Goal: Task Accomplishment & Management: Use online tool/utility

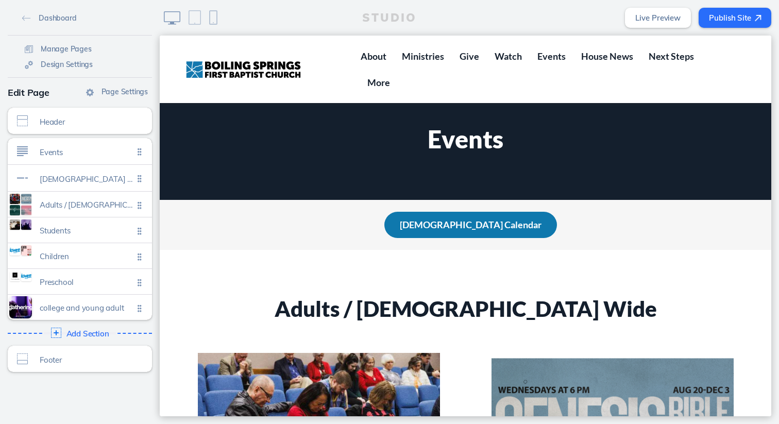
scroll to position [1808, 0]
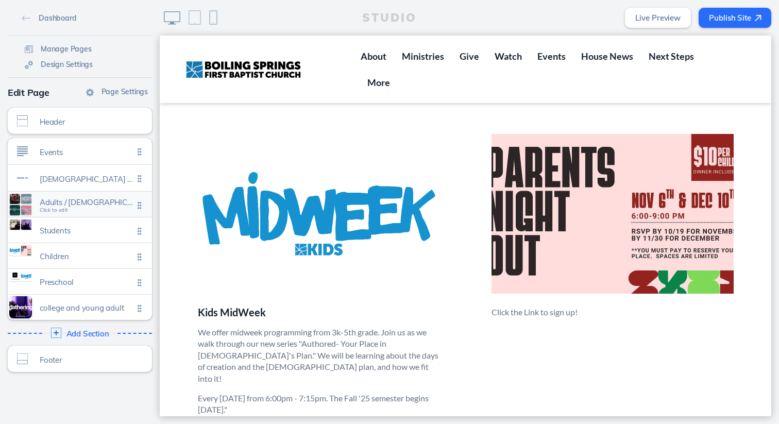
click at [57, 210] on span "Click to edit" at bounding box center [54, 210] width 28 height 6
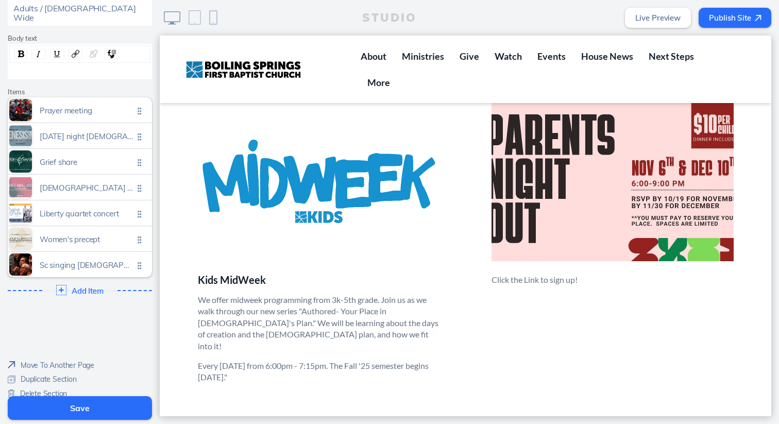
scroll to position [0, 0]
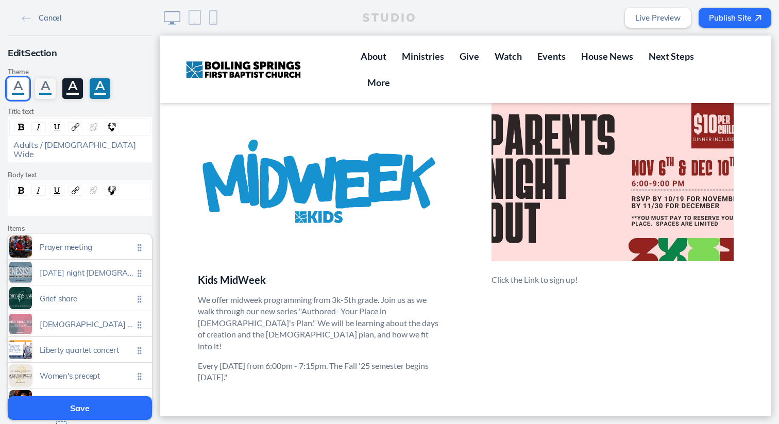
click at [24, 19] on img at bounding box center [26, 19] width 9 height 6
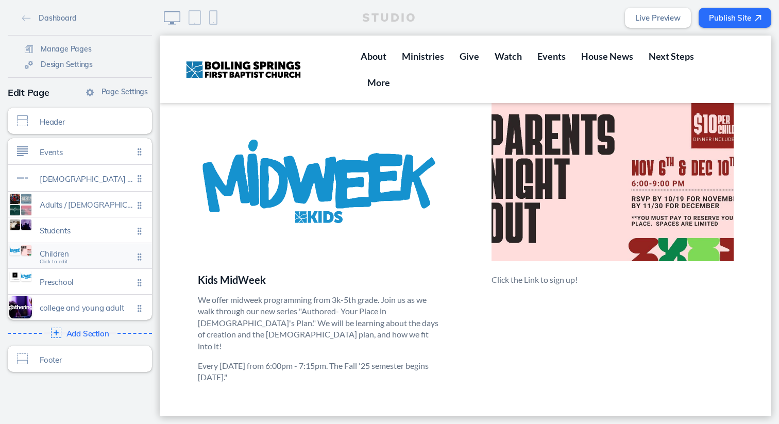
click at [69, 265] on div "Children Click to edit" at bounding box center [80, 255] width 144 height 25
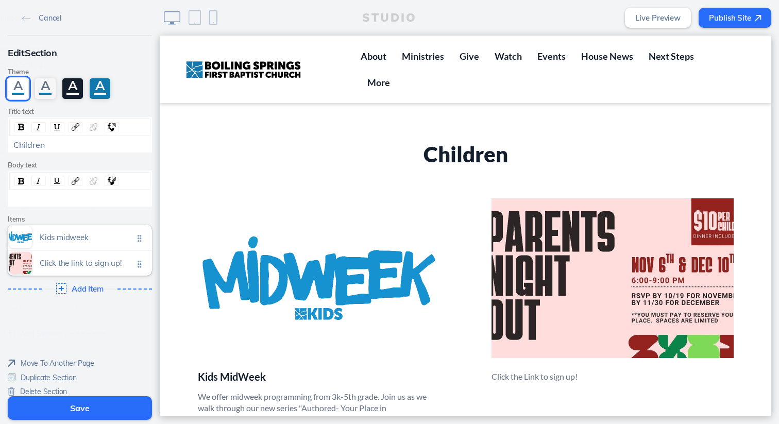
scroll to position [1738, 0]
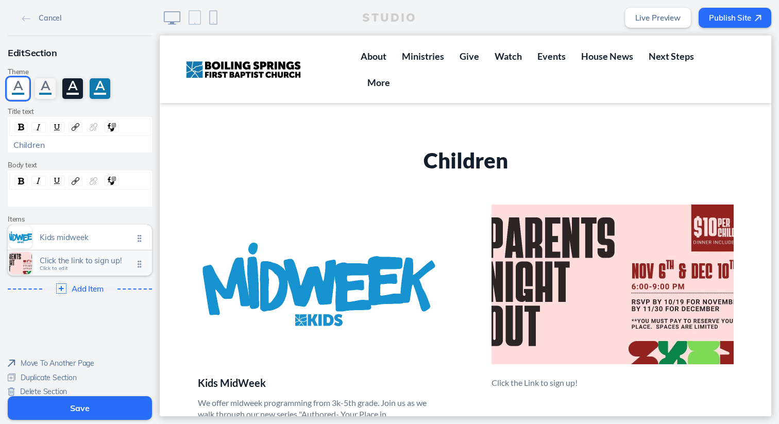
click at [51, 269] on span "Click to edit" at bounding box center [54, 268] width 28 height 6
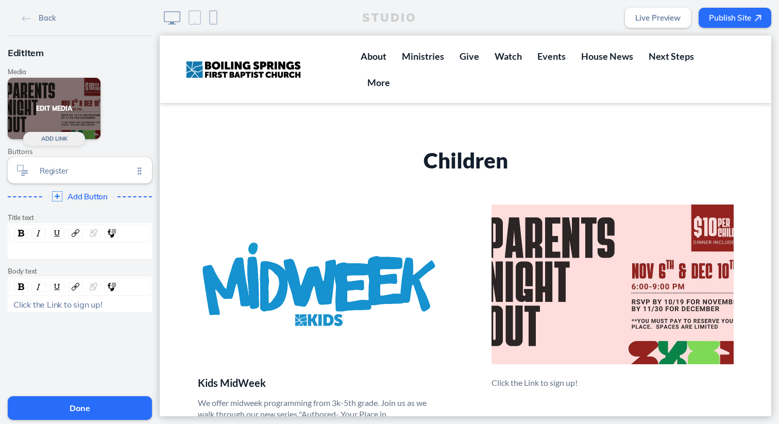
click at [57, 105] on button "Edit Media" at bounding box center [54, 108] width 93 height 61
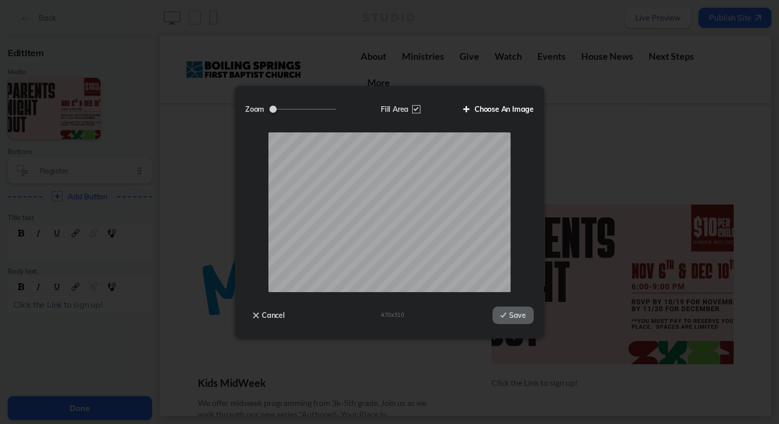
click at [490, 103] on label "Choose An Image" at bounding box center [495, 109] width 78 height 18
click at [0, 0] on input "Choose An Image" at bounding box center [0, 0] width 0 height 0
click at [510, 315] on button "Save" at bounding box center [513, 316] width 41 height 18
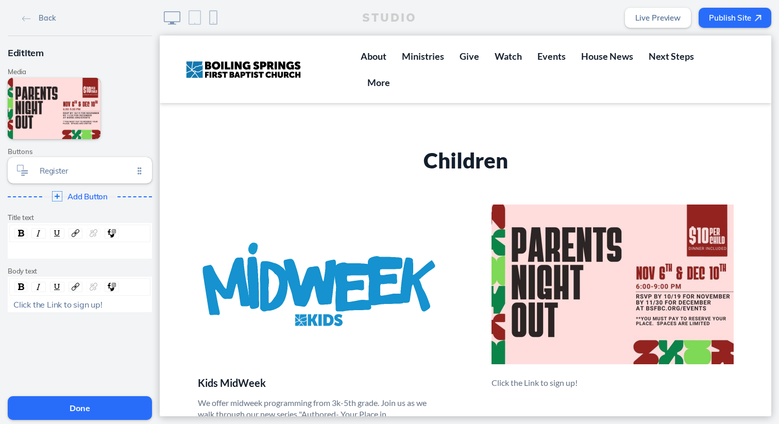
click at [90, 413] on button "Done" at bounding box center [80, 408] width 144 height 24
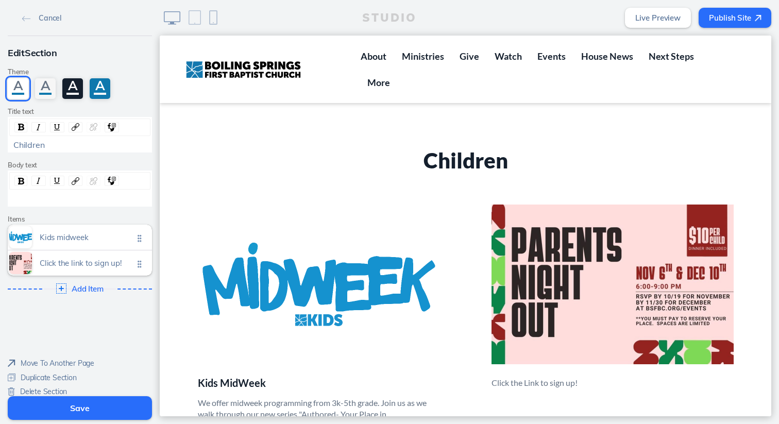
click at [108, 404] on button "Save" at bounding box center [80, 408] width 144 height 24
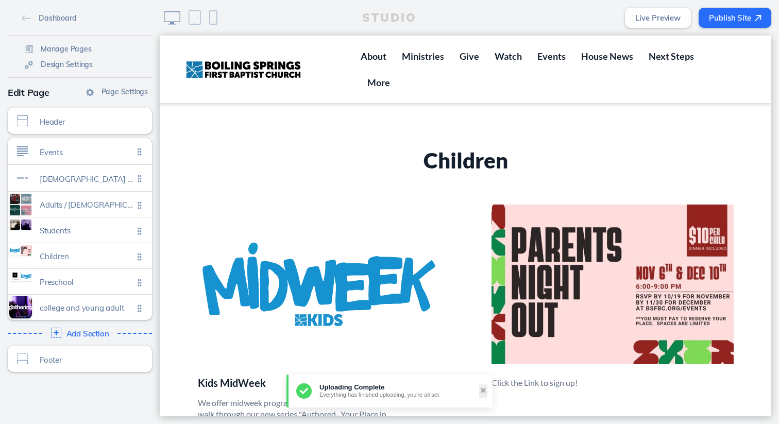
click at [723, 19] on button "Publish Site" at bounding box center [735, 18] width 73 height 20
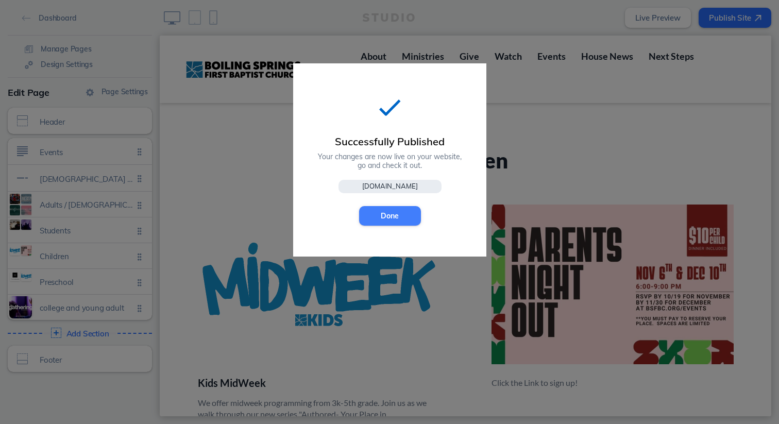
drag, startPoint x: 387, startPoint y: 216, endPoint x: 227, endPoint y: 180, distance: 163.8
click at [387, 216] on button "Done" at bounding box center [390, 216] width 62 height 20
